Goal: Task Accomplishment & Management: Use online tool/utility

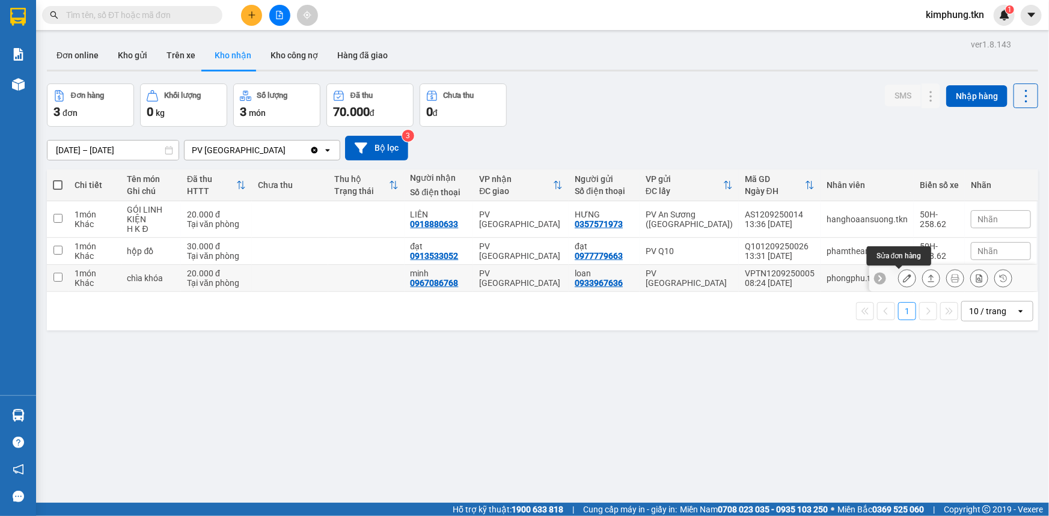
click at [903, 276] on icon at bounding box center [907, 278] width 8 height 8
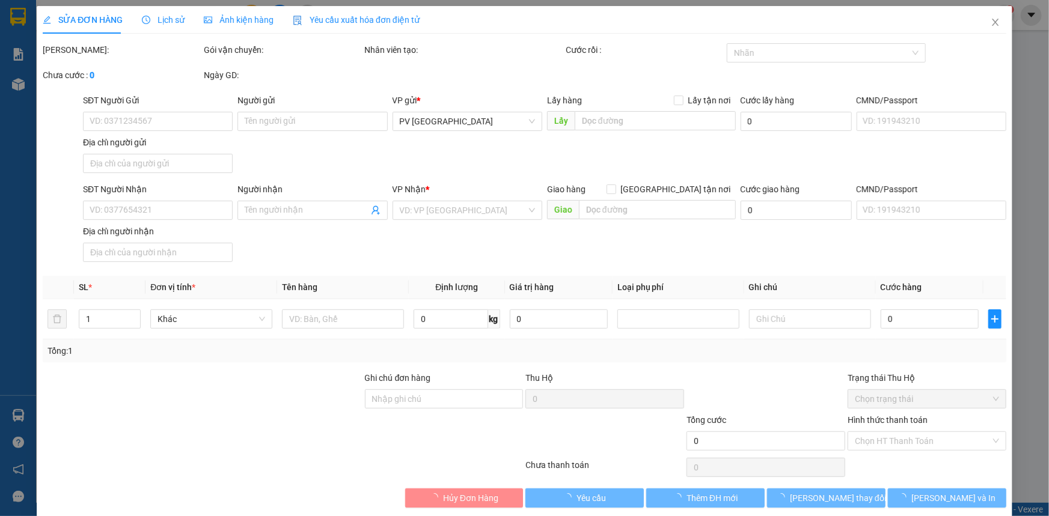
type input "0933967636"
type input "loan"
type input "0967086768"
type input "minh"
type input "20.000"
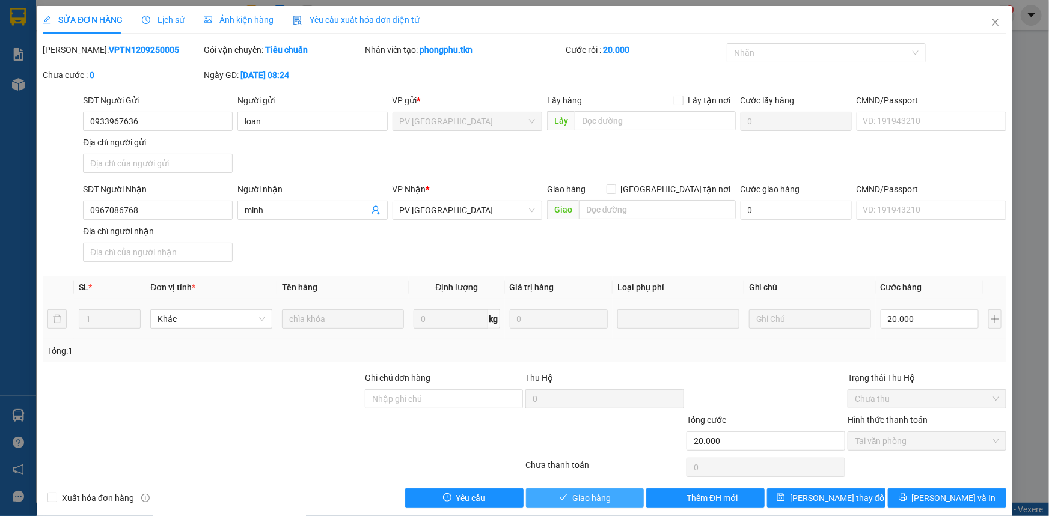
click at [578, 502] on span "Giao hàng" at bounding box center [591, 498] width 38 height 13
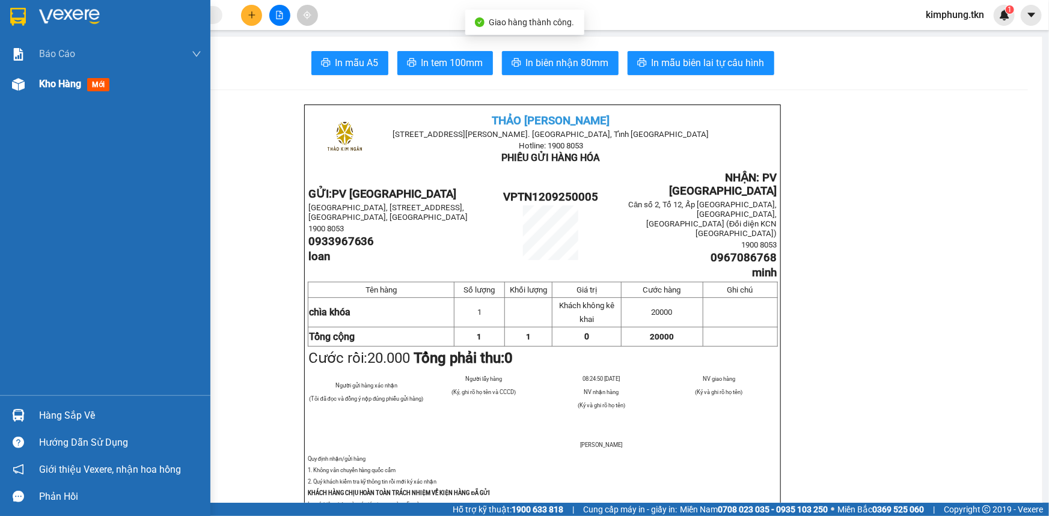
click at [61, 88] on span "Kho hàng" at bounding box center [60, 83] width 42 height 11
